Goal: Information Seeking & Learning: Learn about a topic

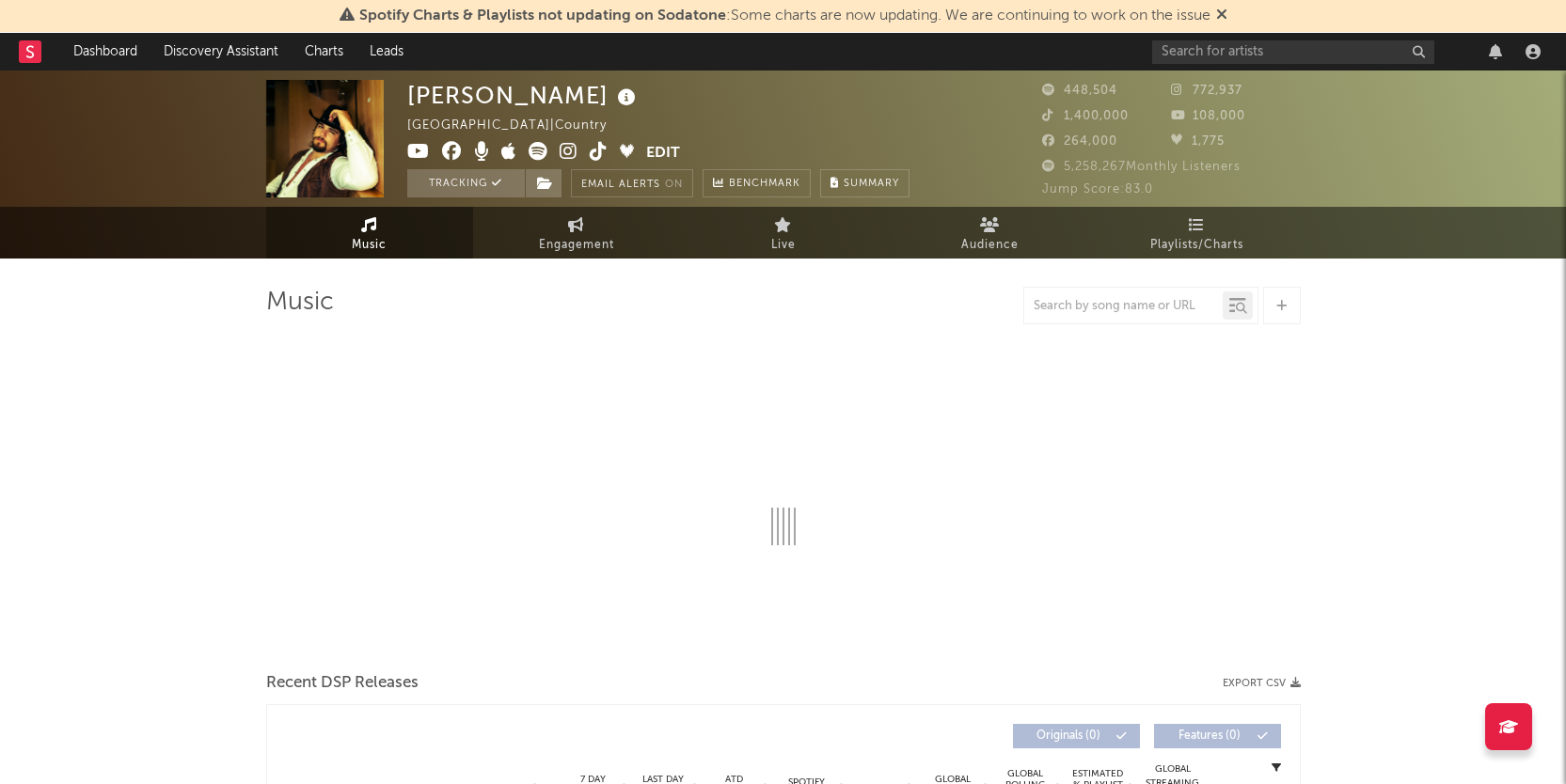
click at [1224, 10] on icon at bounding box center [1222, 14] width 11 height 15
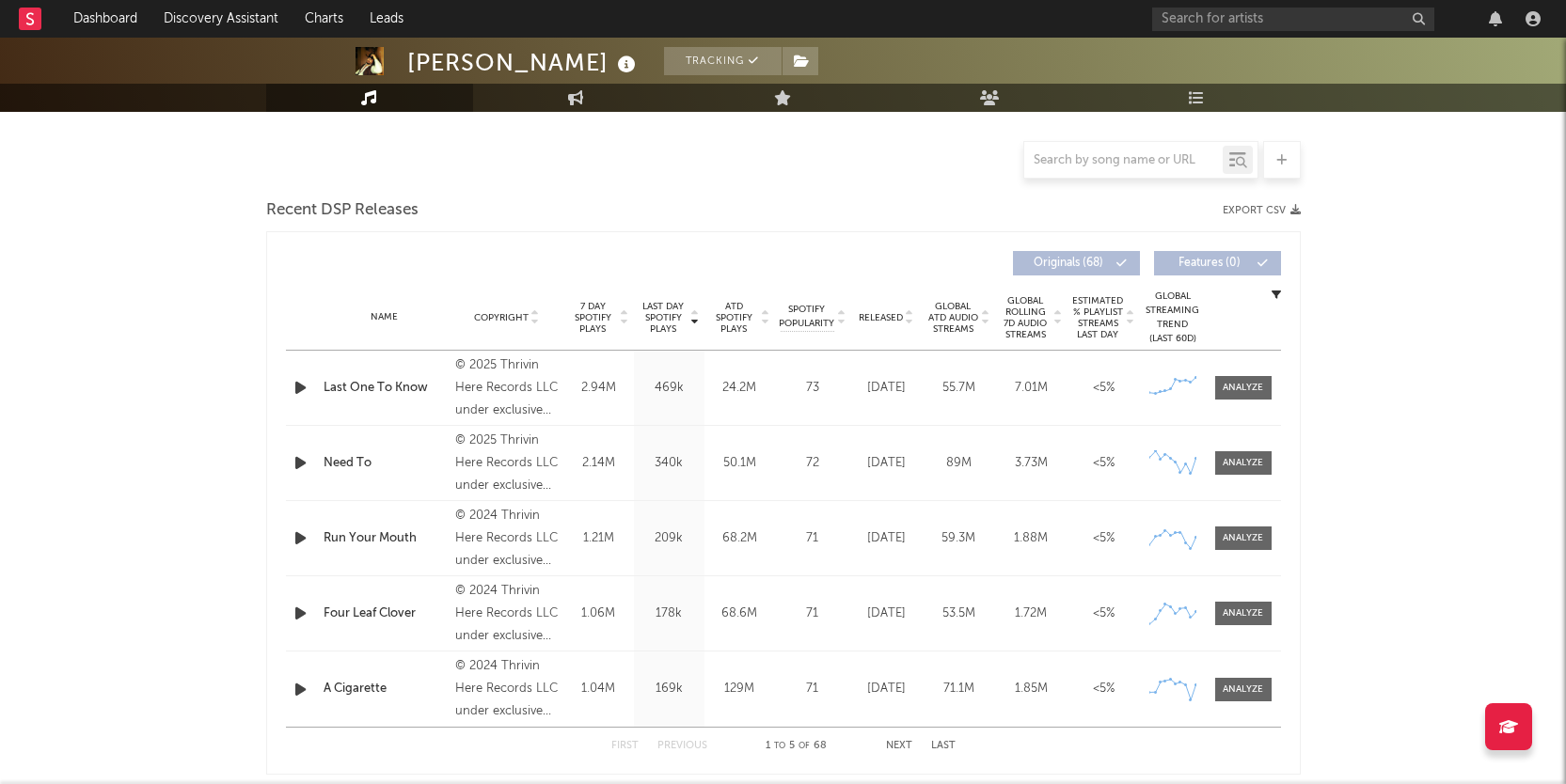
scroll to position [444, 0]
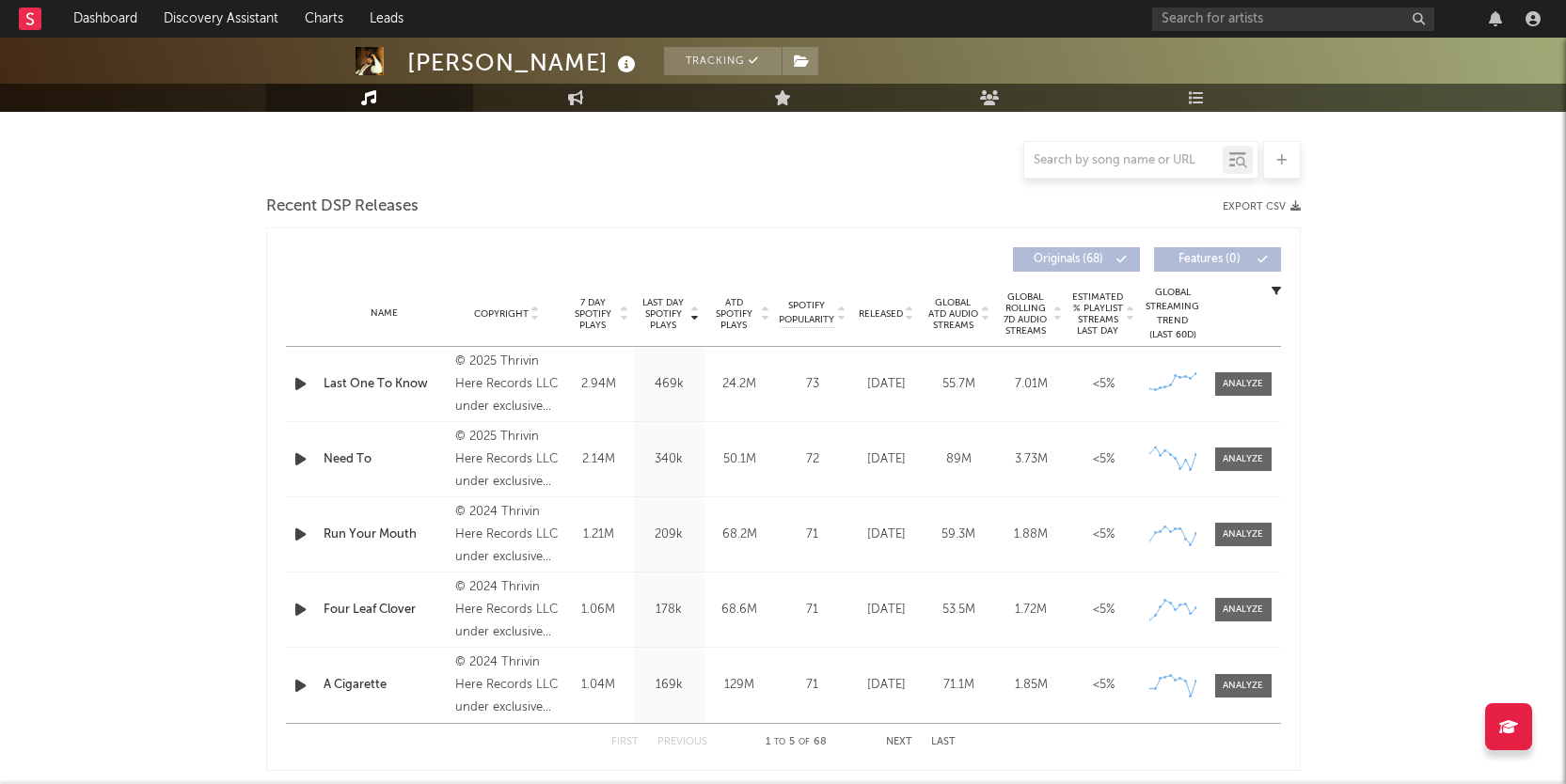
select select "6m"
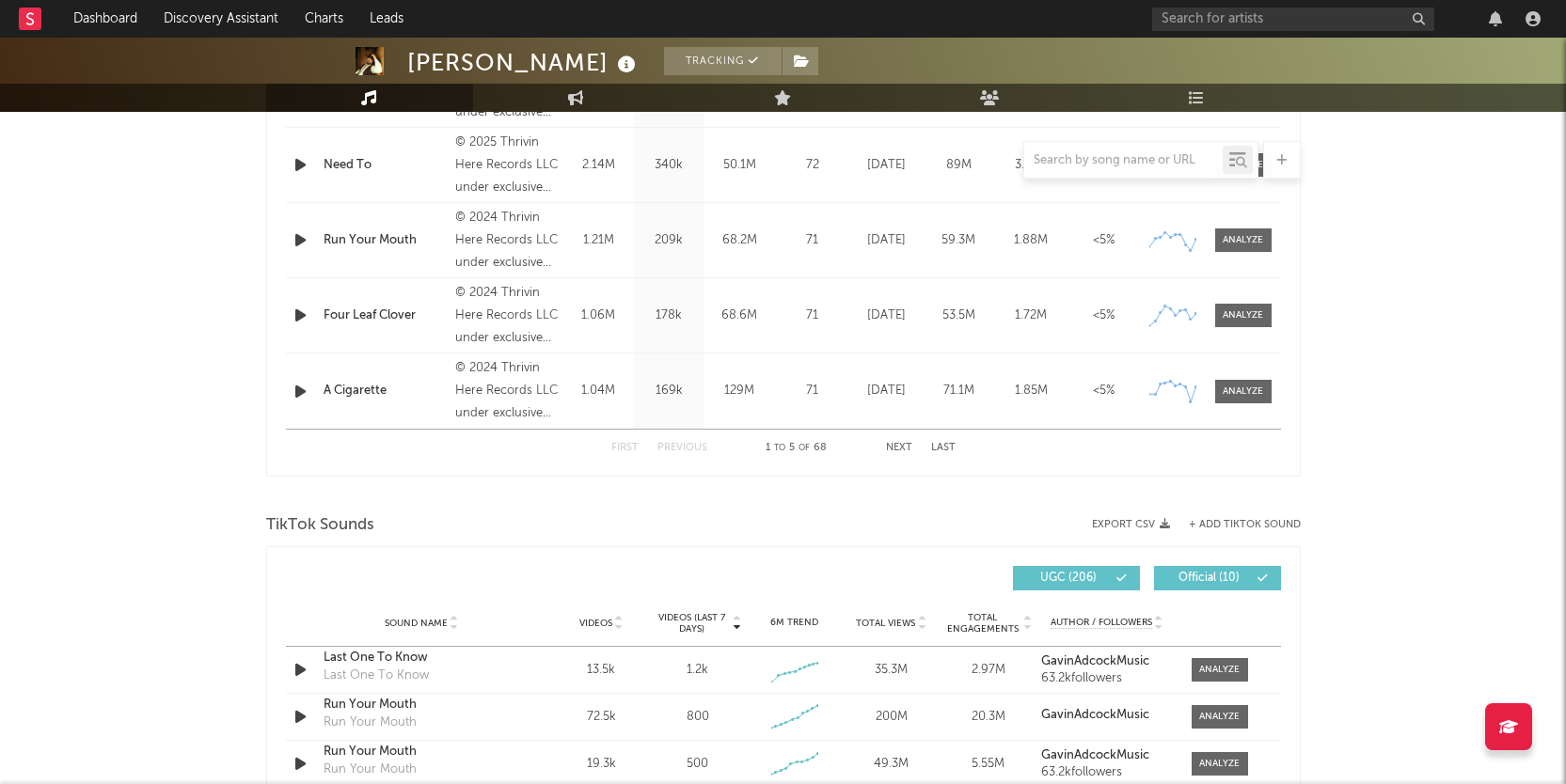
scroll to position [888, 0]
click at [1218, 664] on div at bounding box center [1220, 669] width 41 height 14
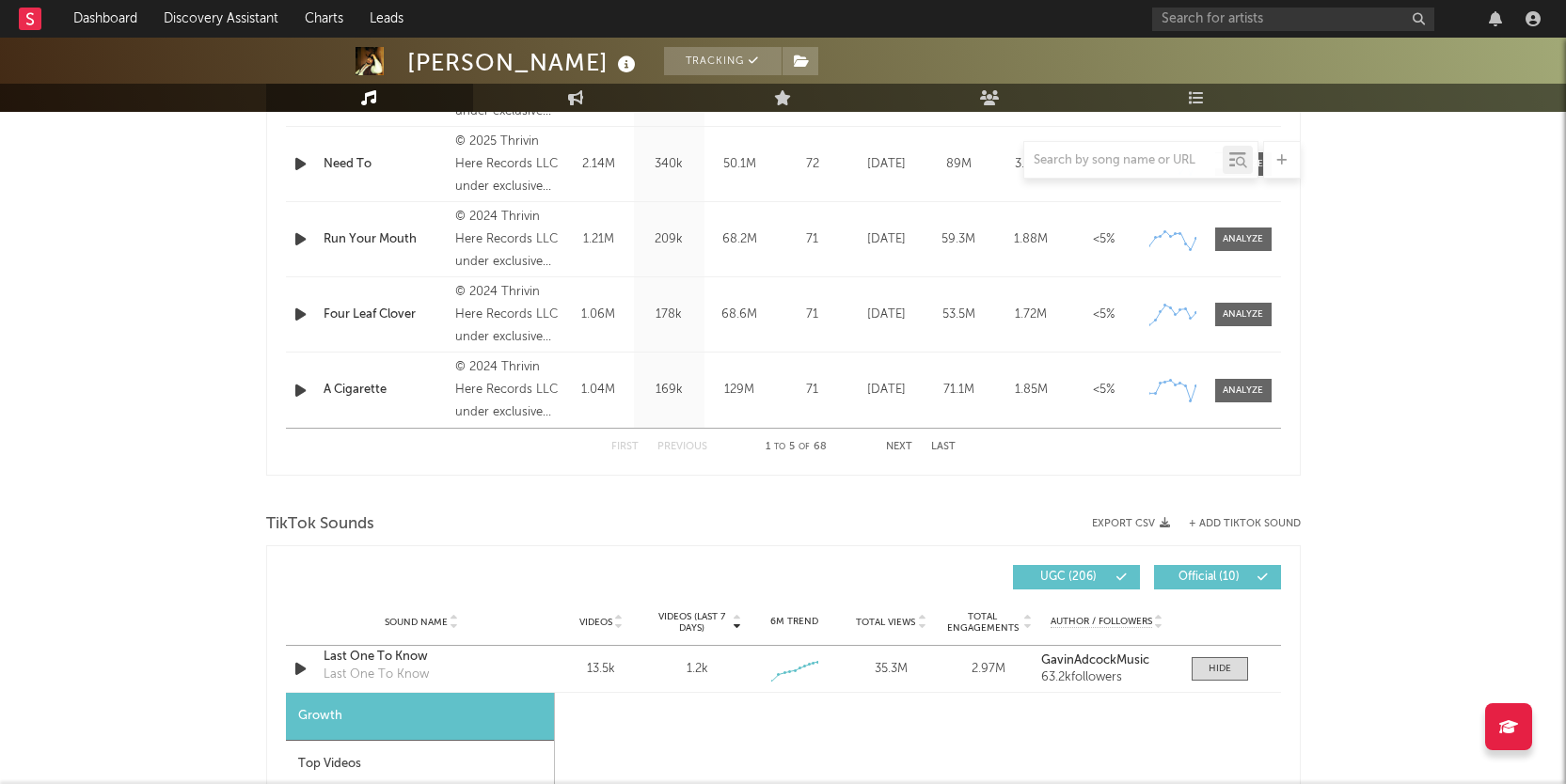
select select "1w"
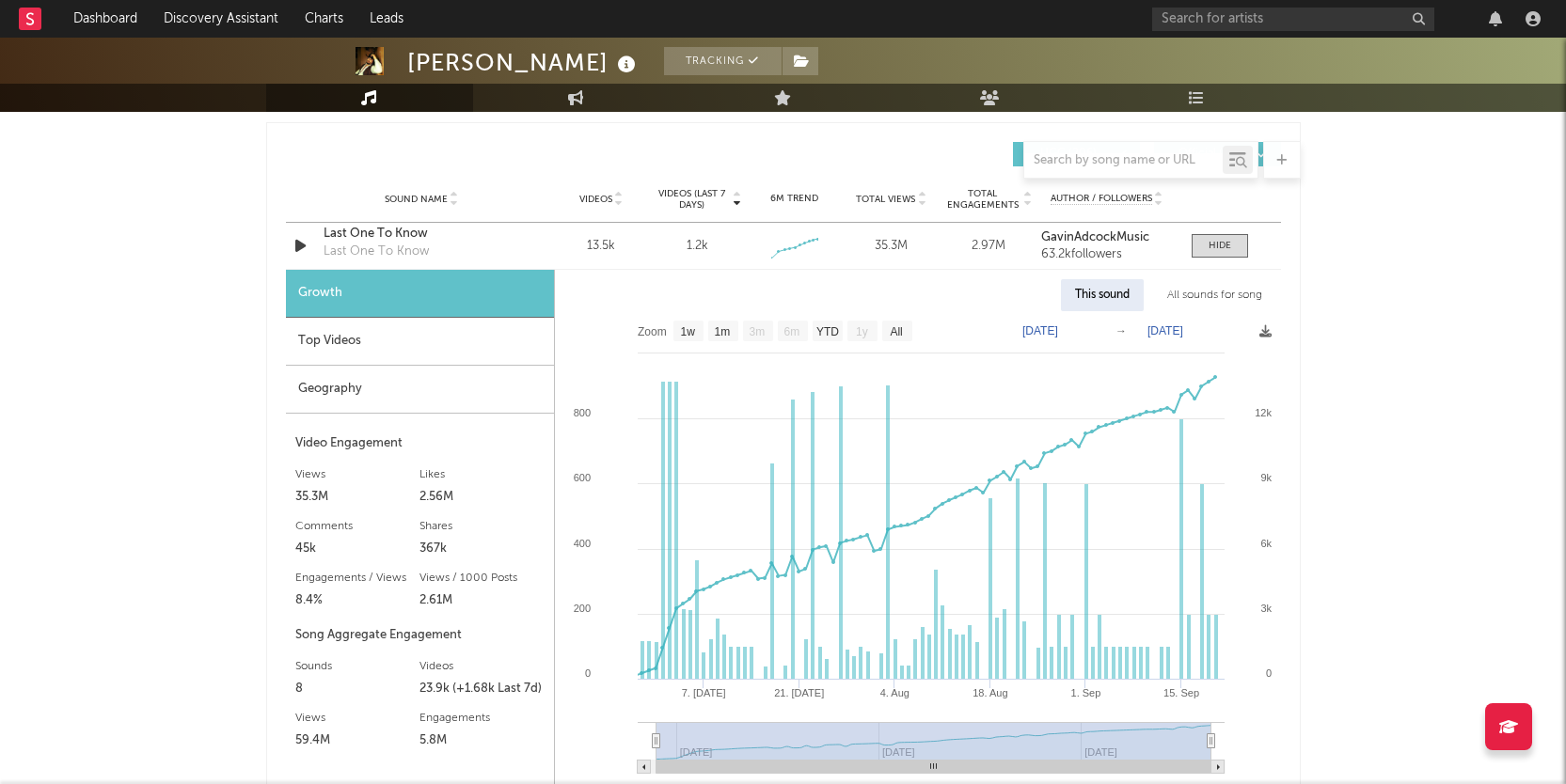
scroll to position [1337, 0]
